Goal: Find specific page/section: Find specific page/section

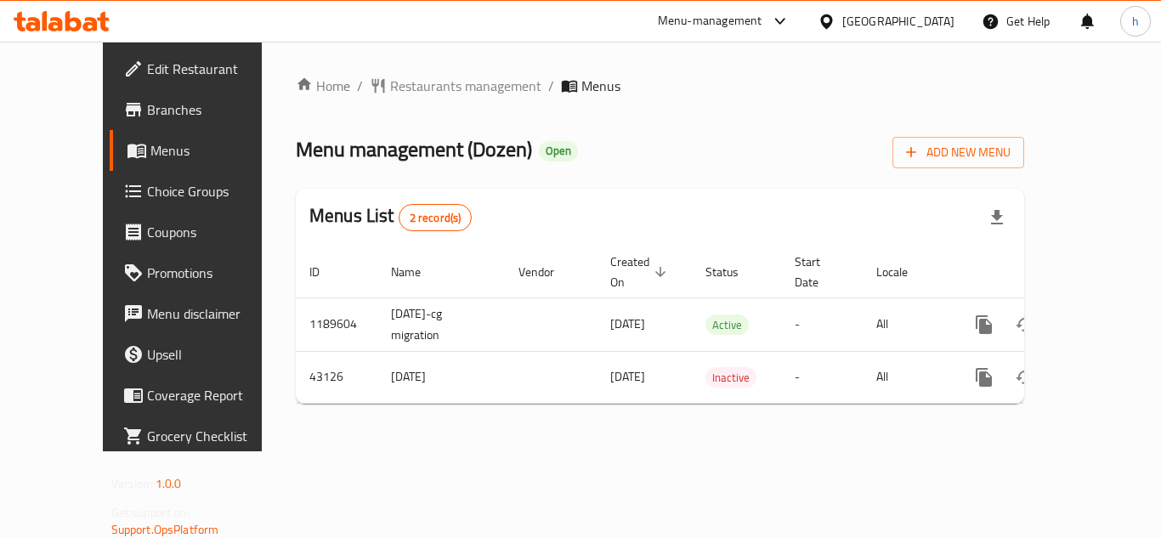
click at [937, 19] on div "Kuwait" at bounding box center [898, 21] width 112 height 19
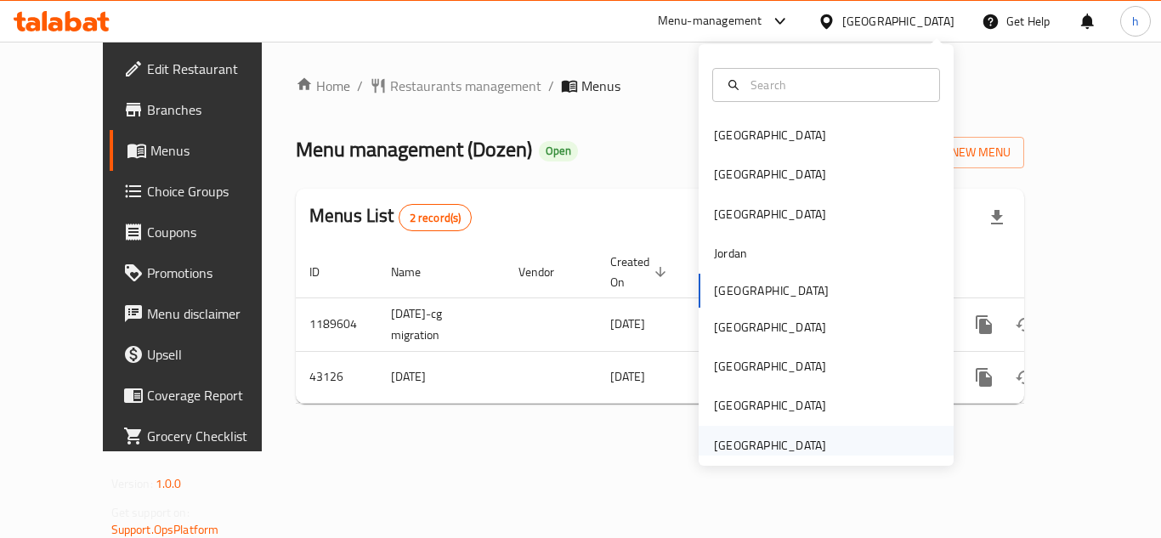
click at [738, 452] on div "[GEOGRAPHIC_DATA]" at bounding box center [770, 445] width 112 height 19
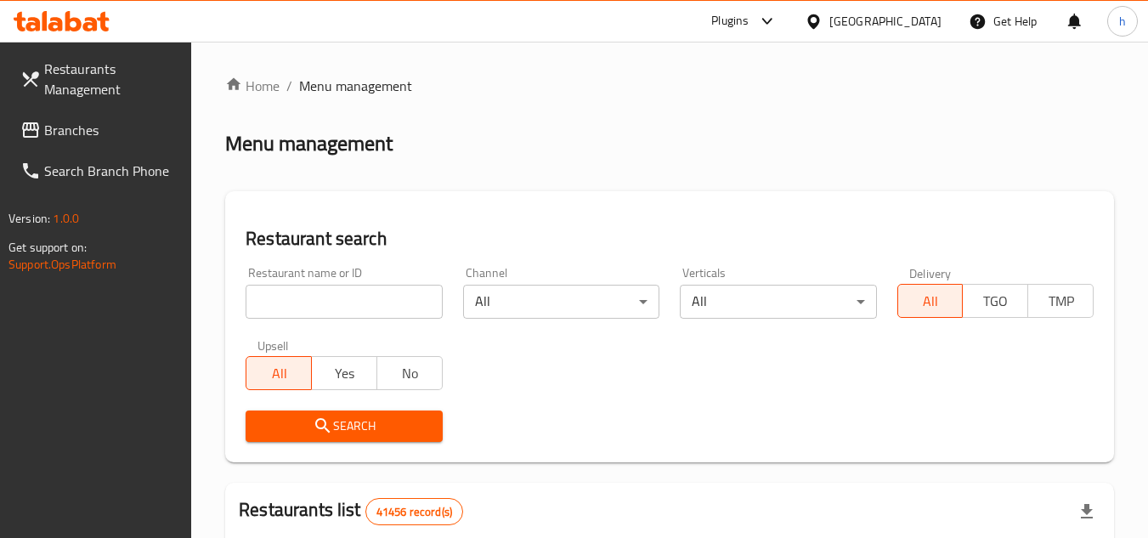
click at [72, 123] on span "Branches" at bounding box center [111, 130] width 134 height 20
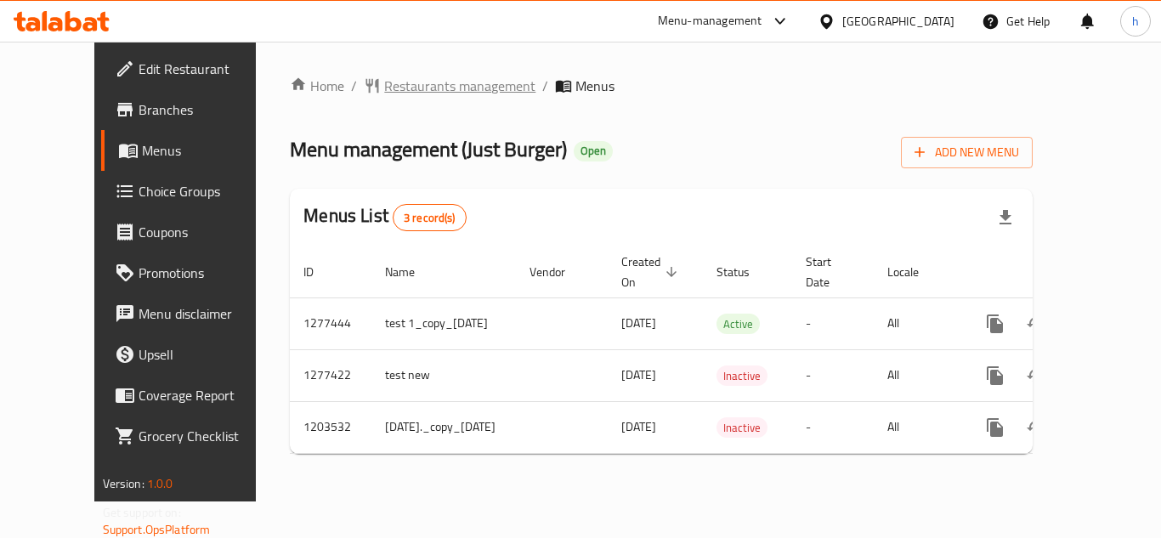
click at [389, 82] on span "Restaurants management" at bounding box center [459, 86] width 151 height 20
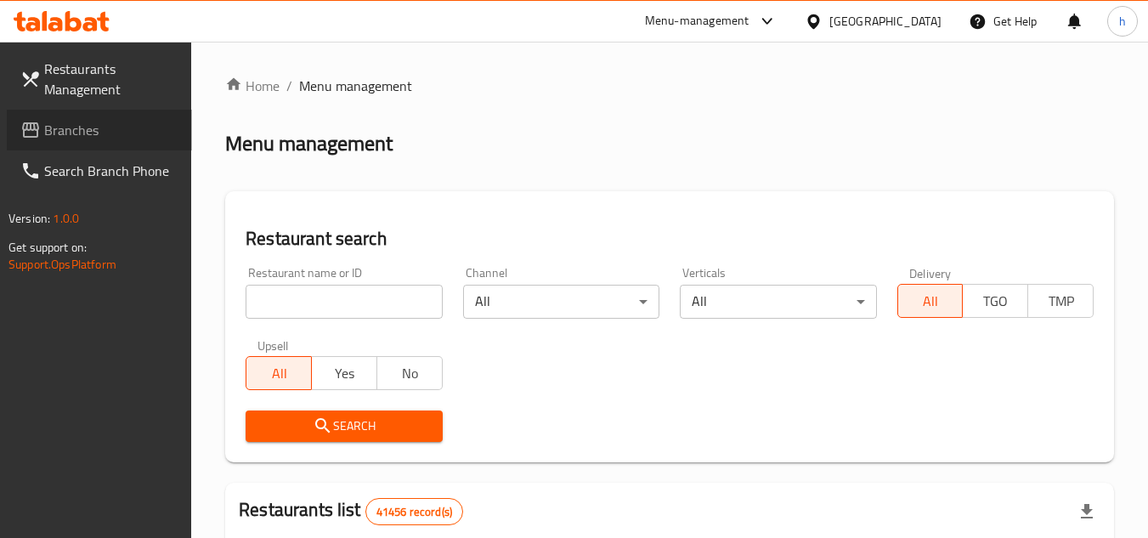
click at [116, 133] on span "Branches" at bounding box center [111, 130] width 134 height 20
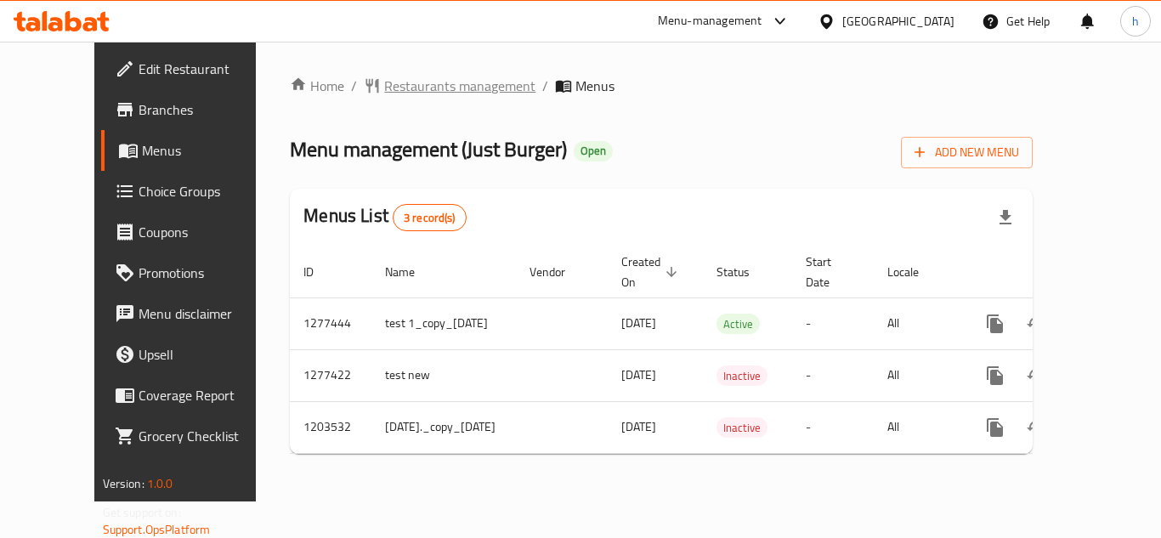
click at [415, 82] on span "Restaurants management" at bounding box center [459, 86] width 151 height 20
